Goal: Task Accomplishment & Management: Use online tool/utility

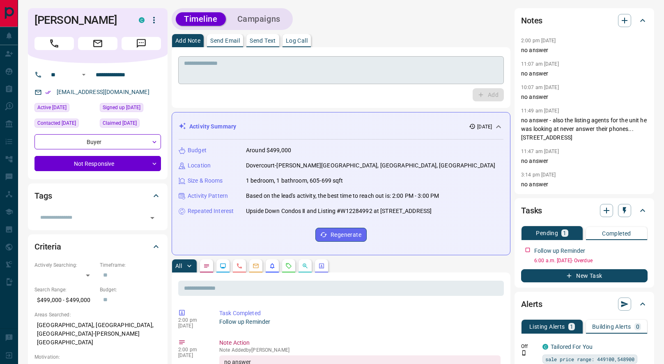
click at [299, 72] on textarea at bounding box center [341, 70] width 314 height 21
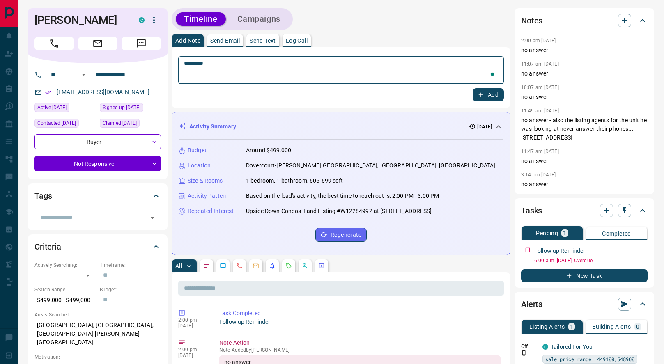
type textarea "*********"
click at [489, 93] on button "Add" at bounding box center [488, 94] width 31 height 13
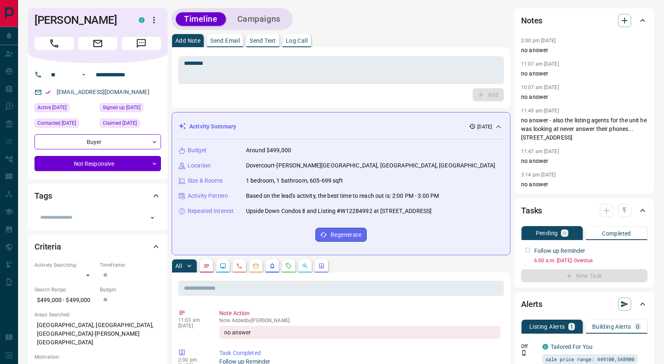
click at [622, 214] on div at bounding box center [615, 210] width 31 height 13
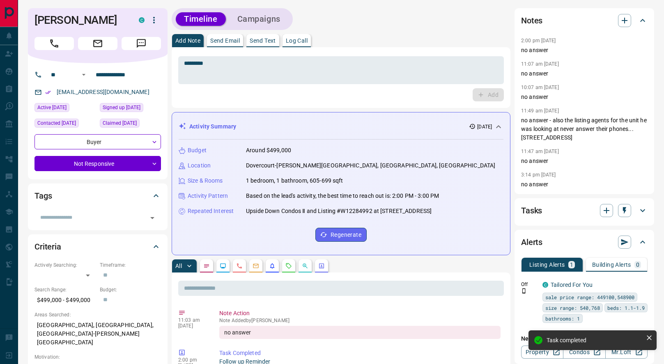
click at [639, 213] on icon at bounding box center [643, 211] width 10 height 10
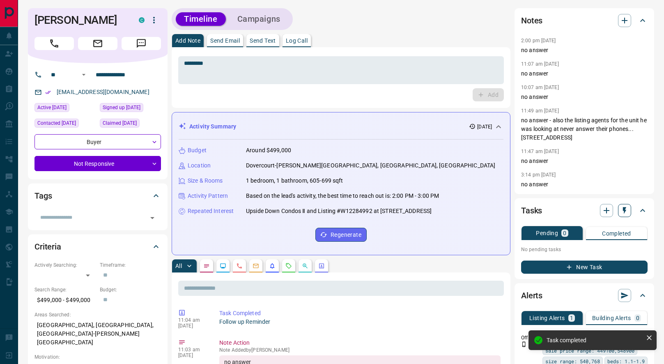
click at [624, 213] on icon "button" at bounding box center [624, 211] width 8 height 8
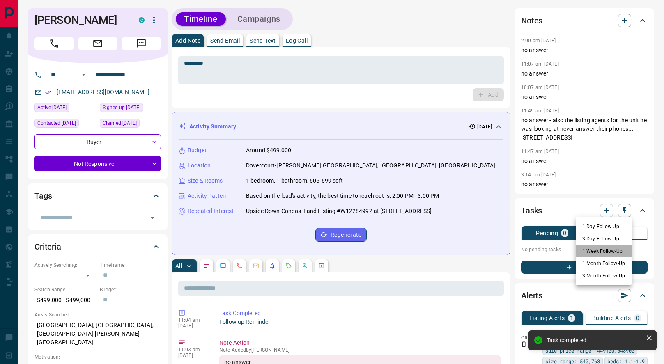
click at [597, 250] on li "1 Week Follow-Up" at bounding box center [604, 251] width 56 height 12
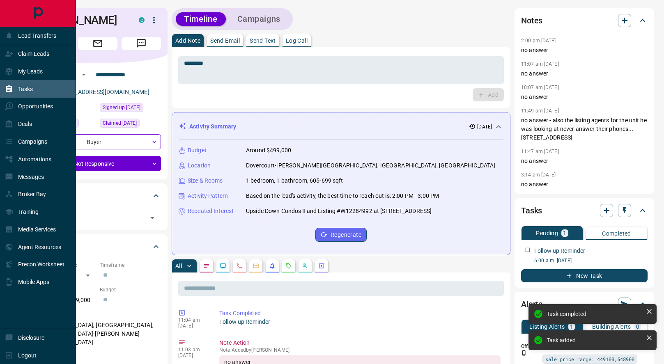
click at [15, 91] on div "Tasks" at bounding box center [19, 89] width 28 height 14
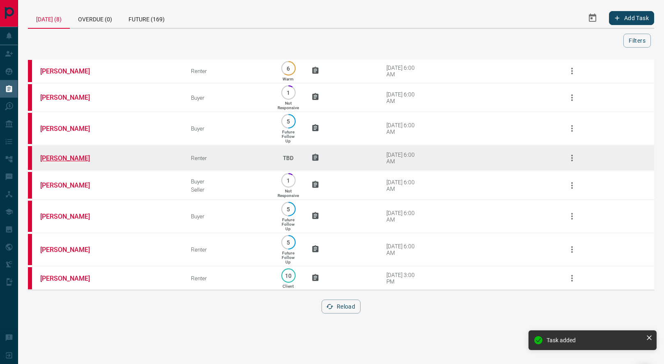
click at [64, 158] on link "[PERSON_NAME]" at bounding box center [71, 158] width 62 height 8
